Goal: Task Accomplishment & Management: Use online tool/utility

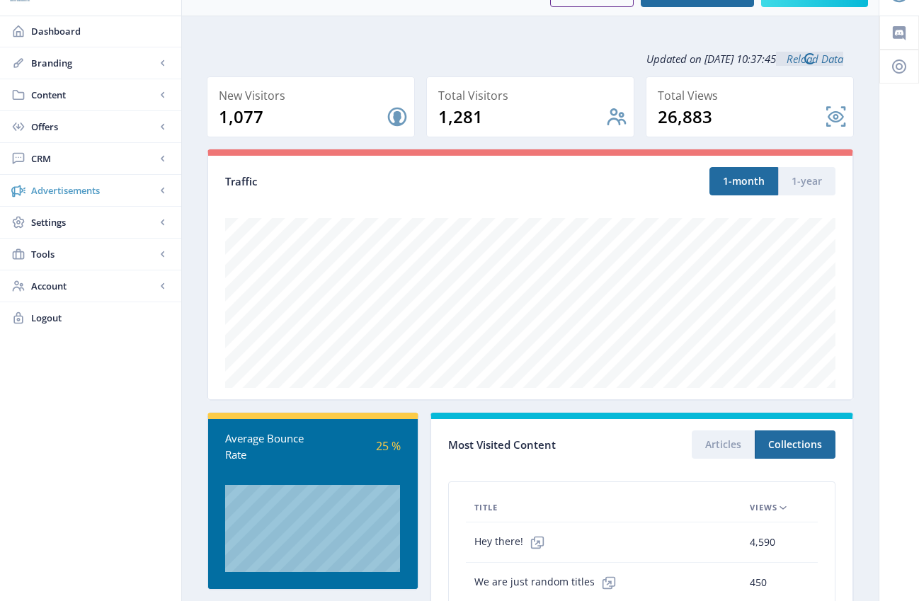
scroll to position [50, 0]
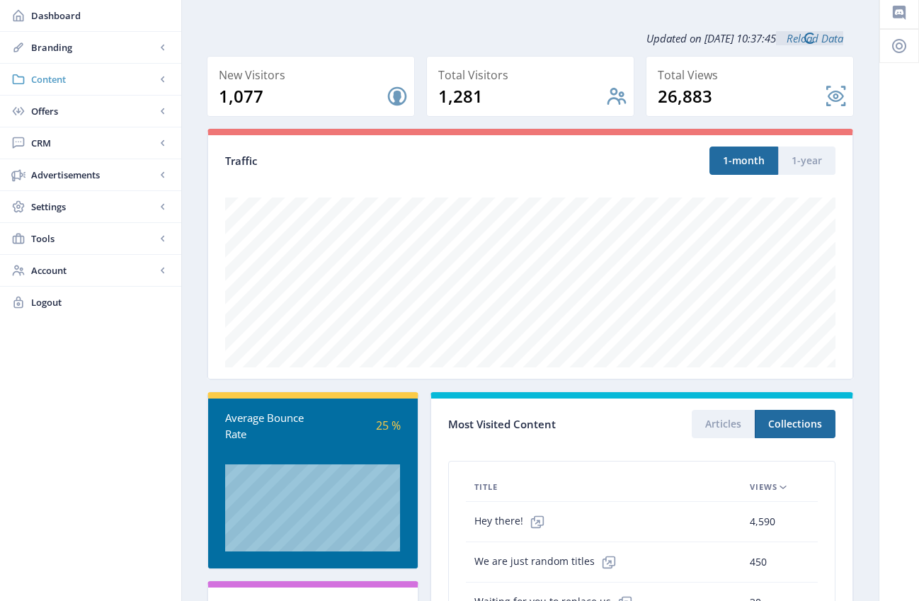
click at [58, 79] on span "Content" at bounding box center [93, 79] width 125 height 14
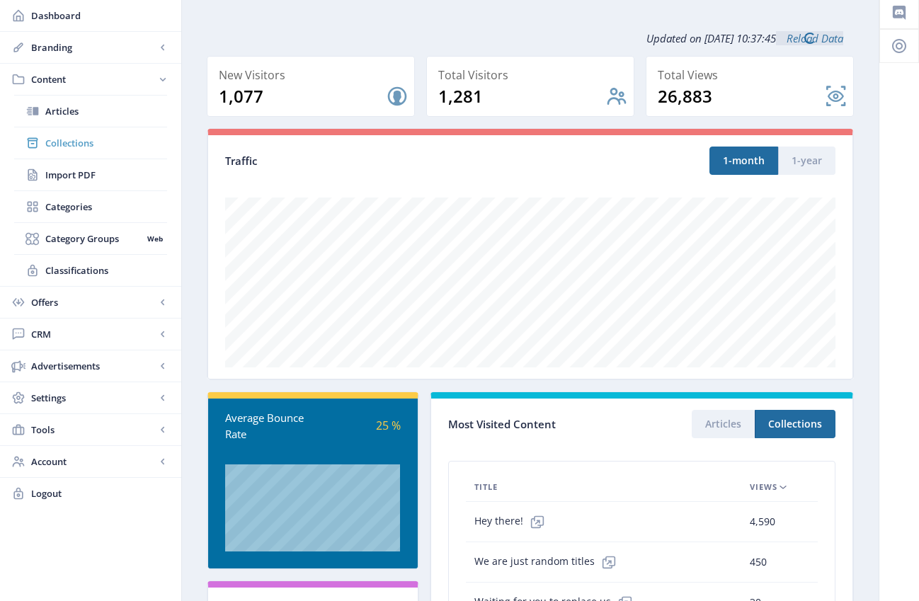
click at [68, 143] on span "Collections" at bounding box center [106, 143] width 122 height 14
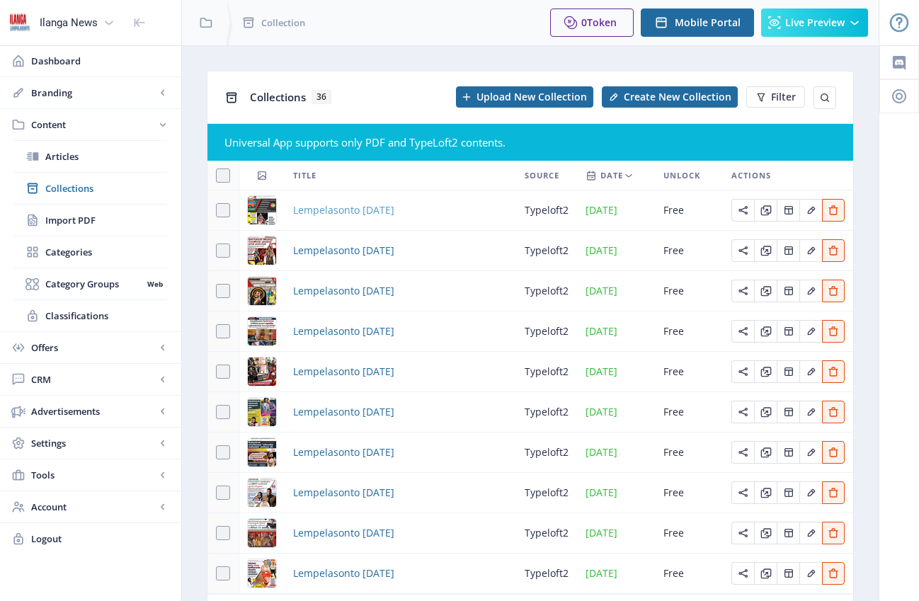
click at [388, 212] on span "Lempelasonto [DATE]" at bounding box center [343, 210] width 101 height 17
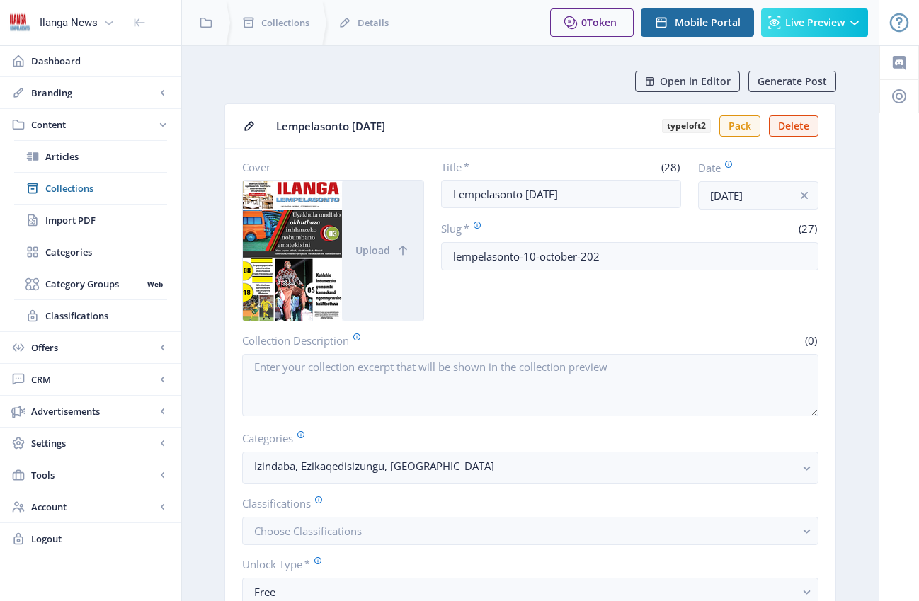
scroll to position [649, 0]
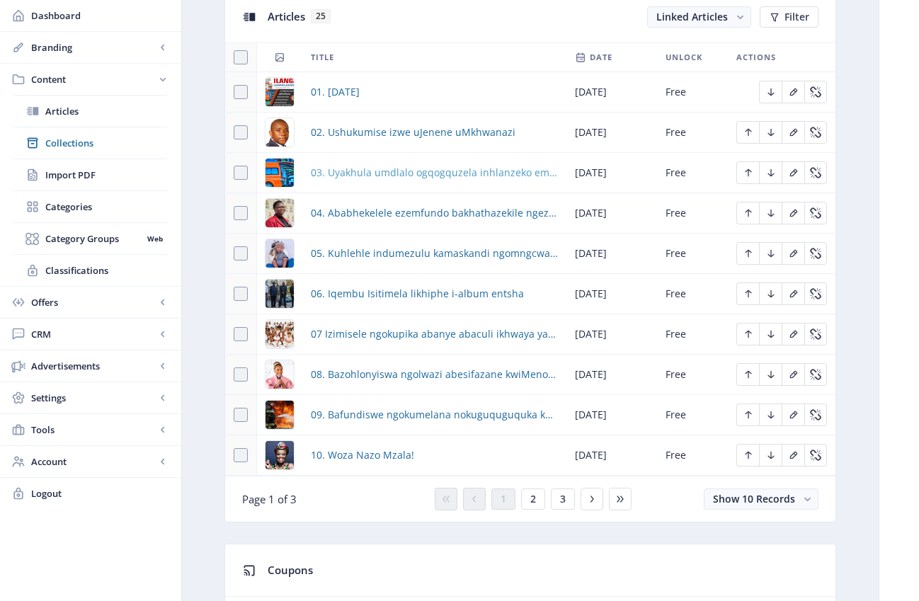
click at [437, 171] on span "03. Uyakhula umdlalo ogqogquzela inhlanzeko ematekisini" at bounding box center [434, 172] width 247 height 17
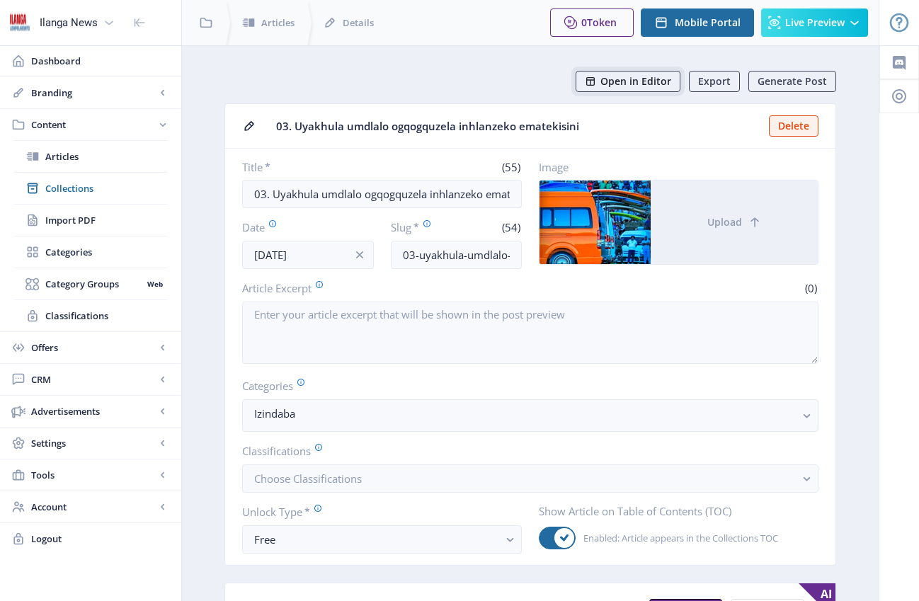
click at [629, 86] on span "Open in Editor" at bounding box center [635, 81] width 71 height 11
